Goal: Find specific page/section: Find specific page/section

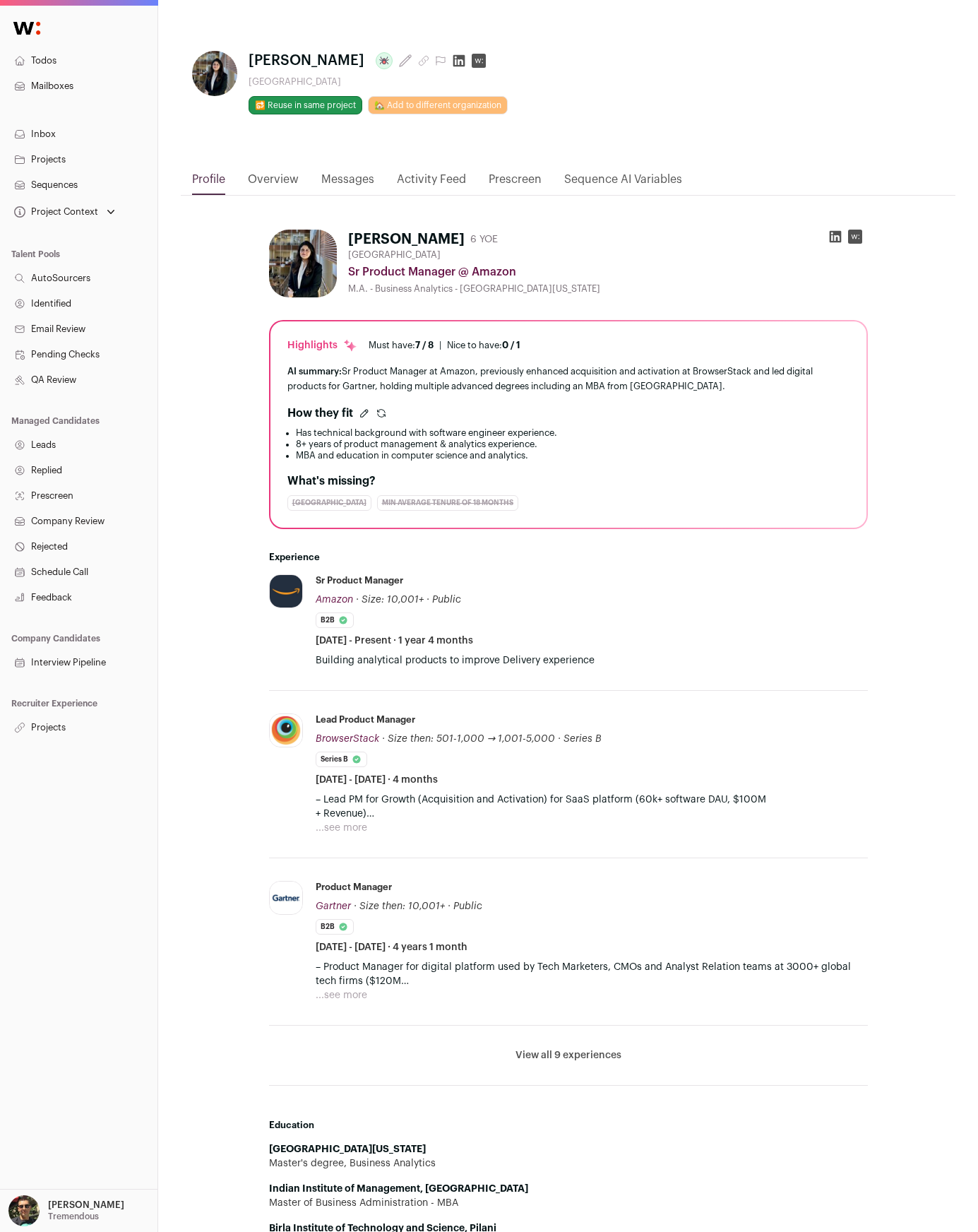
click at [751, 53] on div "**********" at bounding box center [779, 57] width 331 height 11
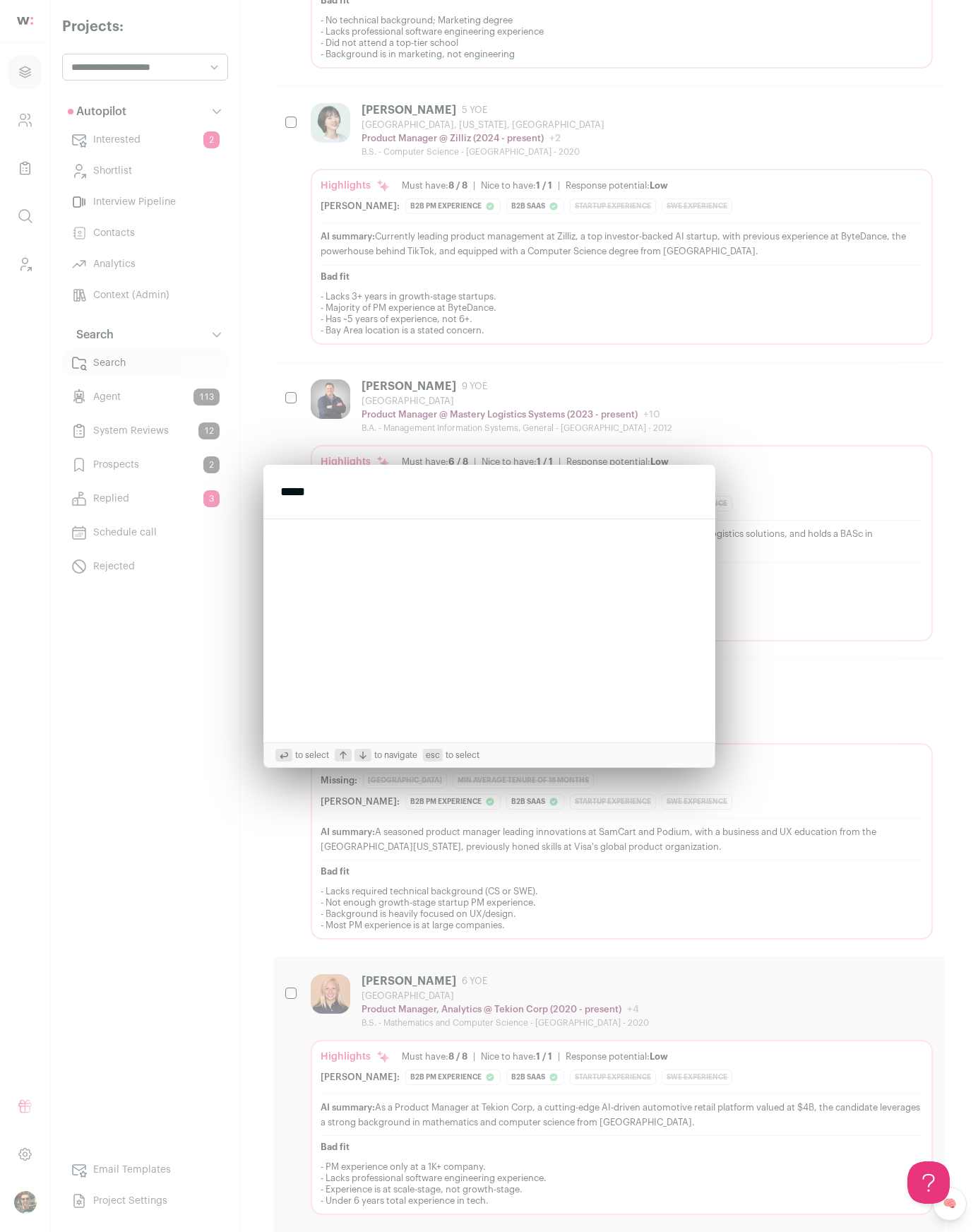
scroll to position [4010, 0]
type input "*****"
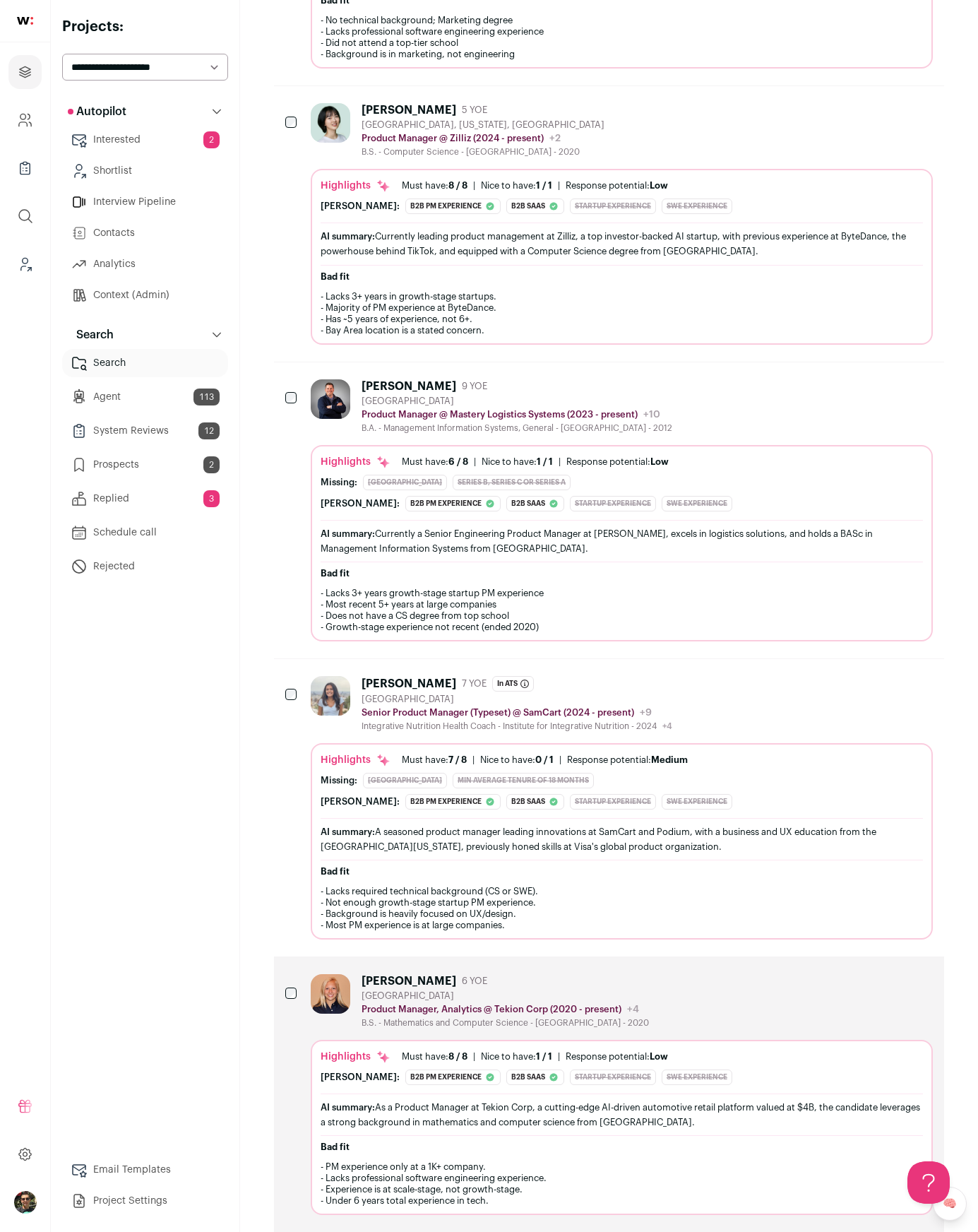
scroll to position [4035, 0]
